Goal: Task Accomplishment & Management: Manage account settings

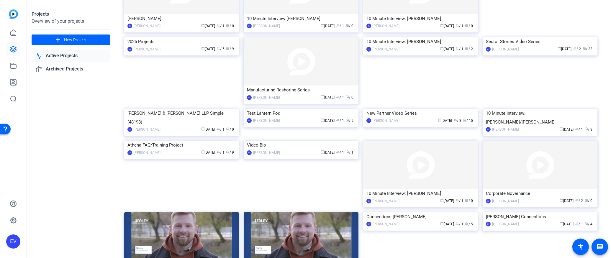
scroll to position [139, 0]
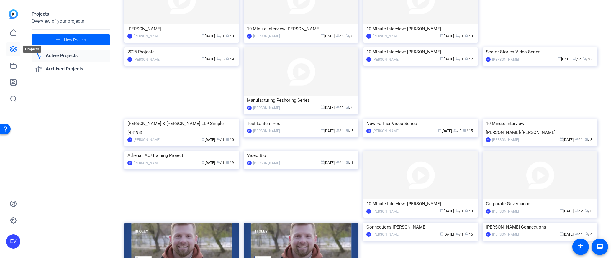
click at [13, 48] on icon at bounding box center [13, 49] width 7 height 7
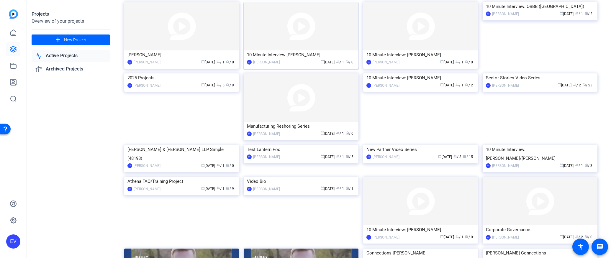
scroll to position [0, 0]
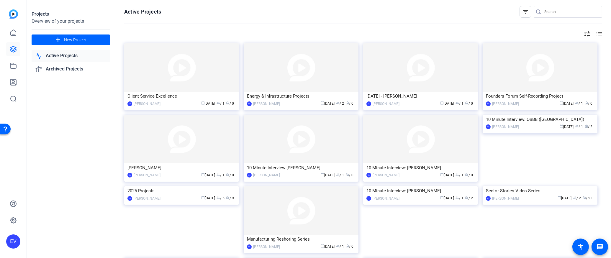
click at [95, 216] on div "Projects Overview of your projects add New Project Active Projects Archived Pro…" at bounding box center [71, 129] width 89 height 258
click at [13, 218] on icon at bounding box center [13, 221] width 6 height 6
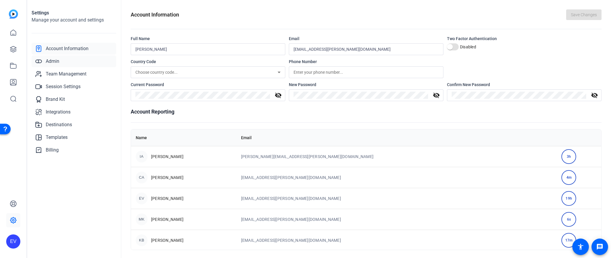
click at [53, 63] on span "Admin" at bounding box center [53, 61] width 14 height 7
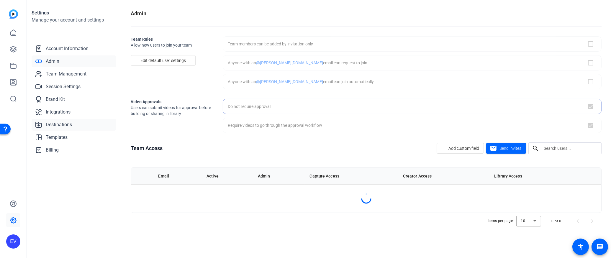
checkbox input "false"
checkbox input "true"
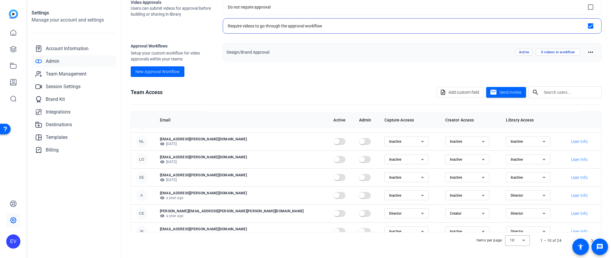
scroll to position [76, 0]
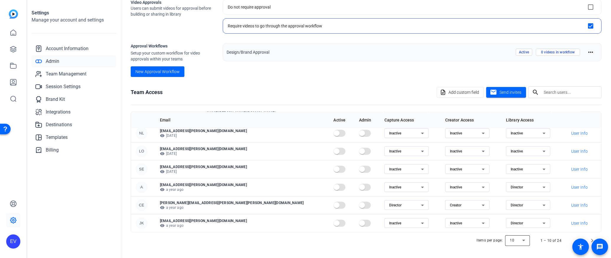
click at [414, 225] on div at bounding box center [517, 241] width 25 height 14
click at [414, 225] on span "100" at bounding box center [514, 228] width 6 height 7
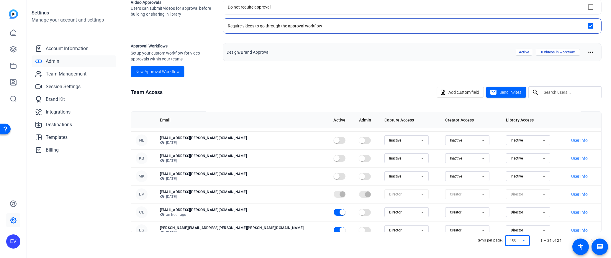
scroll to position [329, 0]
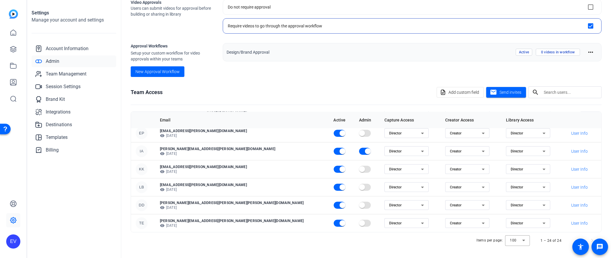
click at [151, 187] on ngx-avatar "LB" at bounding box center [143, 188] width 15 height 12
click at [179, 185] on p "[EMAIL_ADDRESS][PERSON_NAME][DOMAIN_NAME]" at bounding box center [242, 185] width 164 height 5
click at [151, 184] on ngx-avatar "LB" at bounding box center [143, 188] width 15 height 12
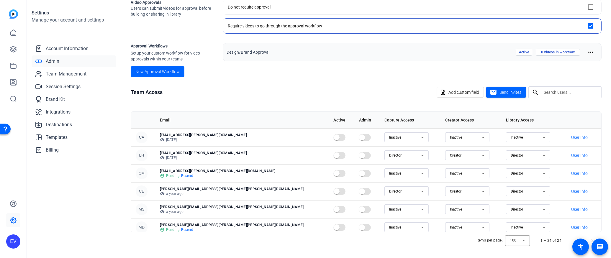
scroll to position [90, 0]
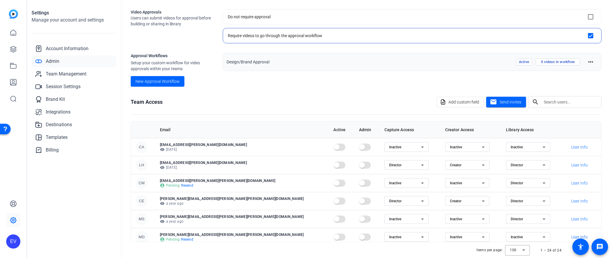
click at [396, 74] on openreel-approval-workflows-list "Design/Brand Approval Active 0 videos in workflow more_horiz" at bounding box center [412, 70] width 379 height 34
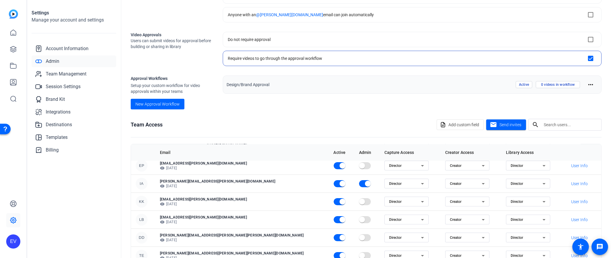
scroll to position [60, 0]
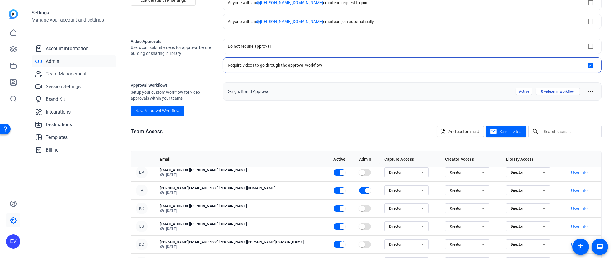
click at [189, 64] on div "Video Approvals Users can submit videos for approval before building or sharing…" at bounding box center [172, 56] width 83 height 34
click at [169, 67] on div "Video Approvals Users can submit videos for approval before building or sharing…" at bounding box center [172, 56] width 83 height 34
click at [10, 51] on icon at bounding box center [13, 49] width 6 height 6
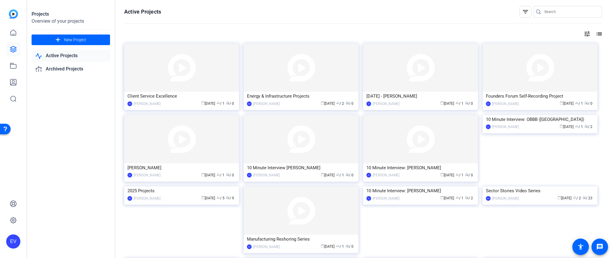
click at [28, 2] on div "Projects Overview of your projects add New Project Active Projects Archived Pro…" at bounding box center [71, 129] width 89 height 258
click at [188, 151] on img at bounding box center [181, 139] width 115 height 48
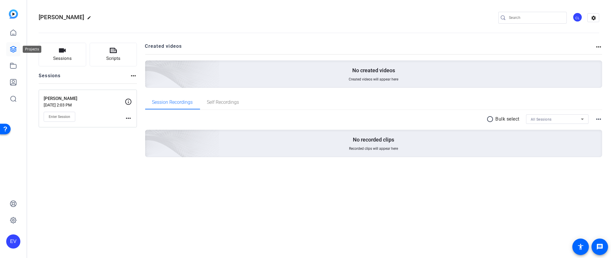
click at [11, 50] on icon at bounding box center [13, 49] width 6 height 6
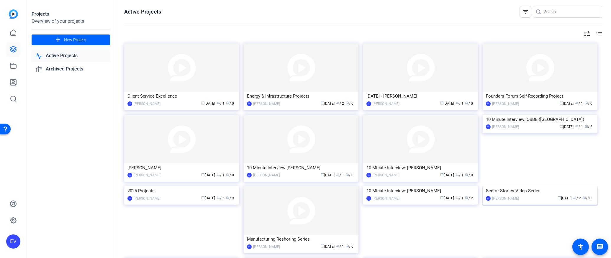
click at [414, 187] on img at bounding box center [540, 187] width 115 height 0
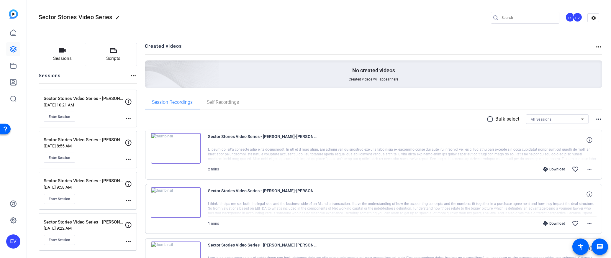
click at [414, 17] on div "EV" at bounding box center [578, 17] width 10 height 10
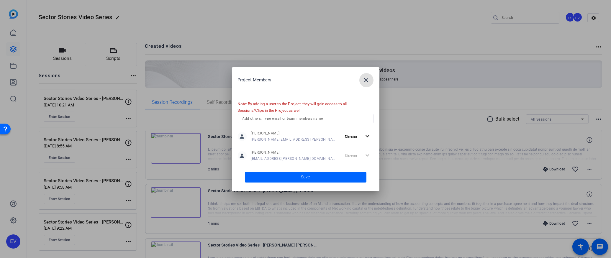
click at [272, 120] on input "text" at bounding box center [306, 118] width 126 height 7
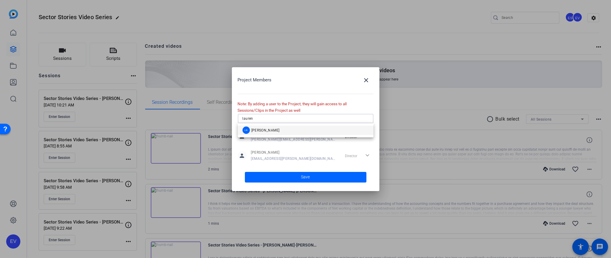
type input "lauren"
click at [263, 128] on span "[PERSON_NAME]" at bounding box center [265, 130] width 28 height 5
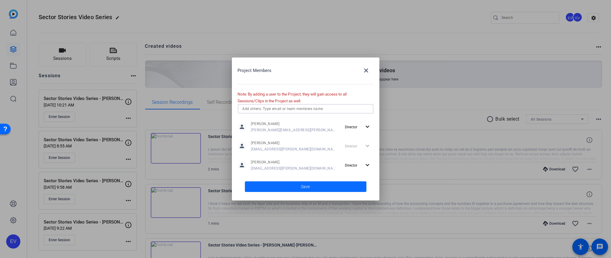
click at [311, 185] on span at bounding box center [306, 187] width 122 height 14
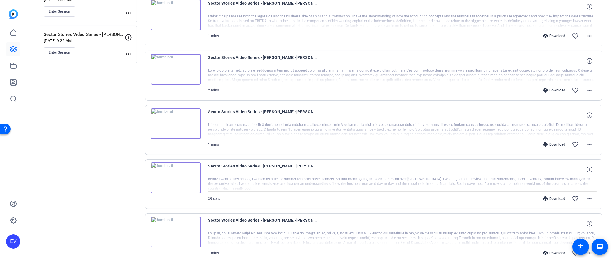
scroll to position [187, 0]
